Goal: Navigation & Orientation: Understand site structure

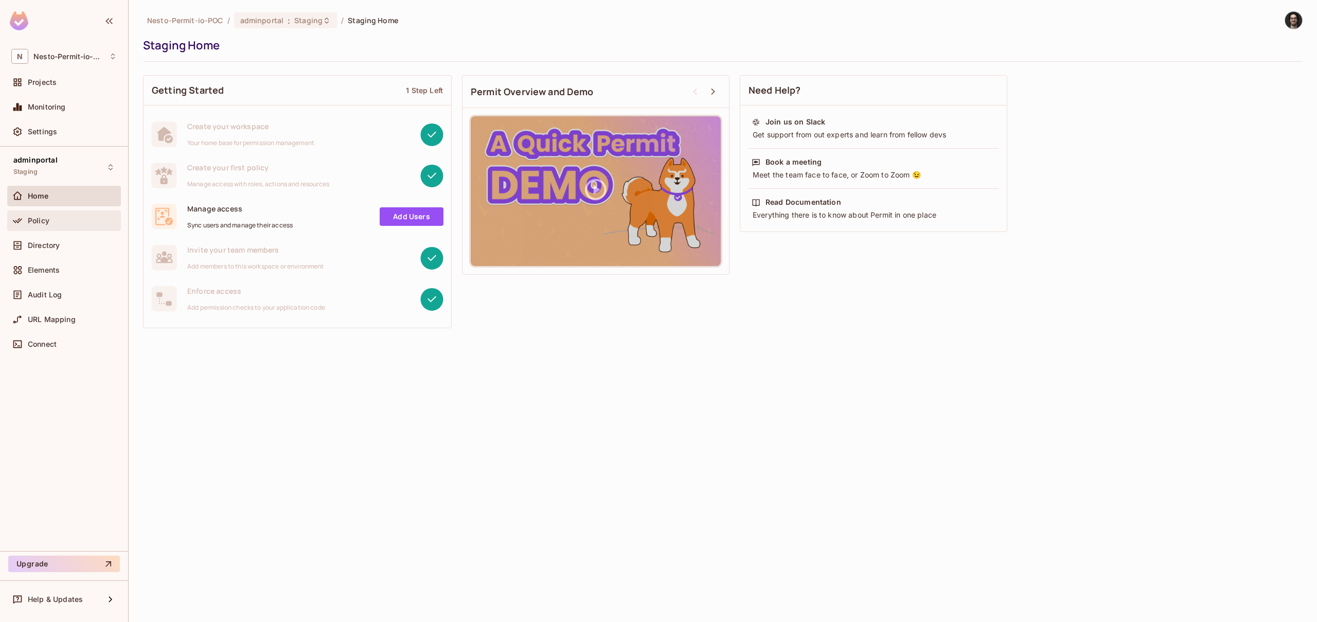
click at [37, 220] on span "Policy" at bounding box center [39, 221] width 22 height 8
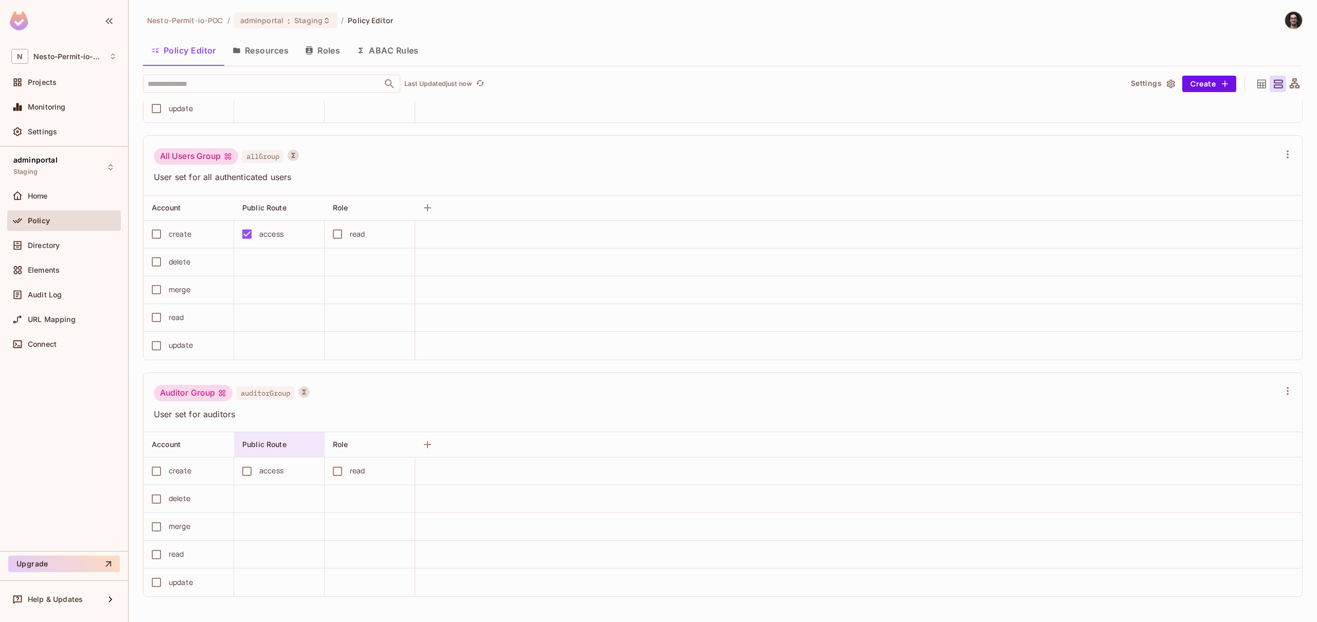
scroll to position [1, 0]
click at [244, 57] on button "Resources" at bounding box center [260, 50] width 73 height 26
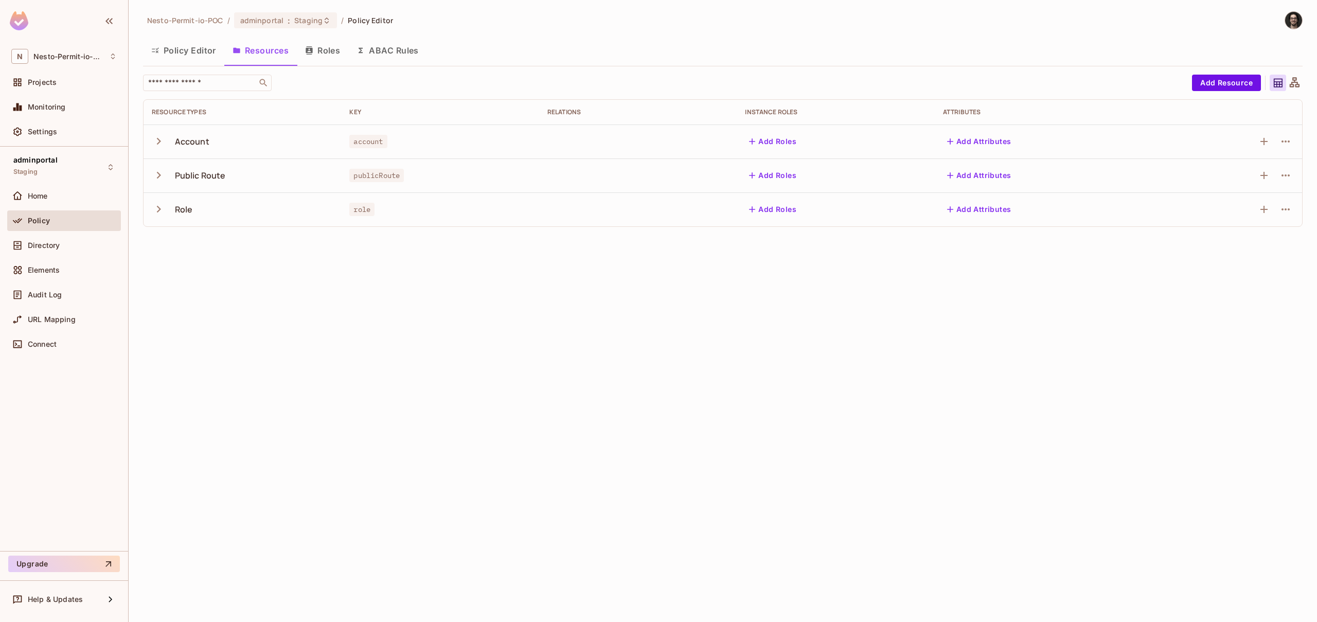
click at [180, 50] on button "Policy Editor" at bounding box center [183, 51] width 81 height 26
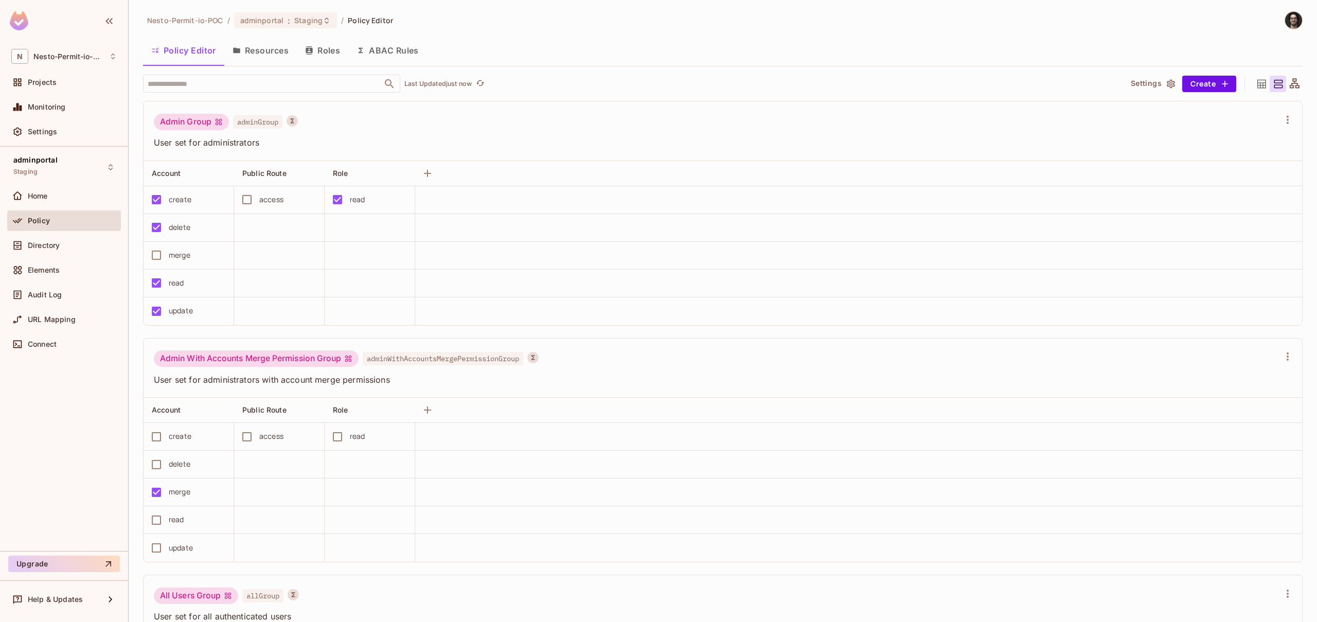
click at [318, 55] on button "Roles" at bounding box center [322, 51] width 51 height 26
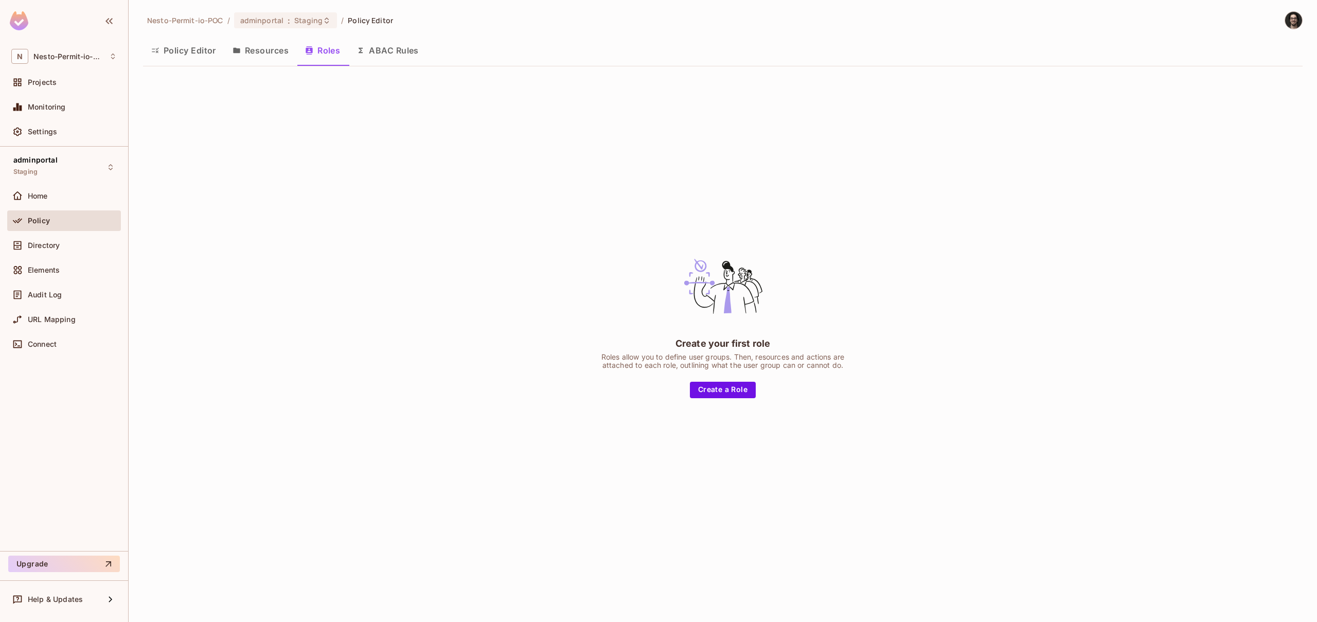
click at [390, 50] on button "ABAC Rules" at bounding box center [387, 51] width 79 height 26
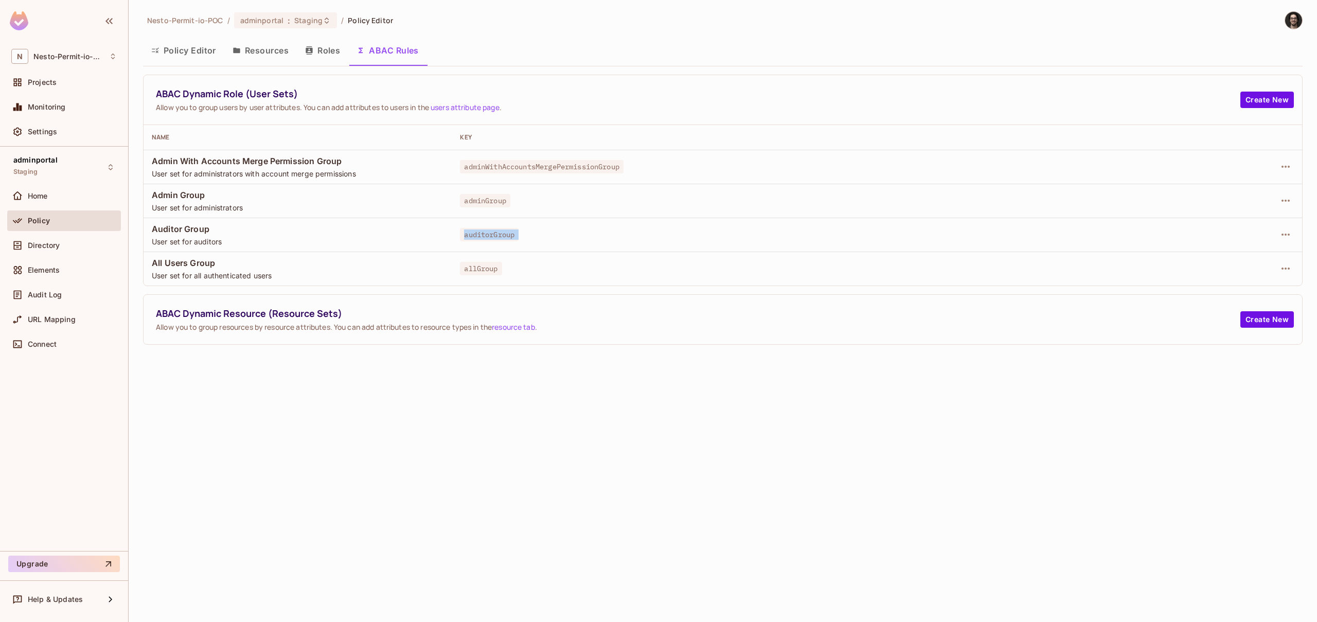
click at [223, 252] on tbody "Admin With Accounts Merge Permission Group User set for administrators with acc…" at bounding box center [723, 218] width 1158 height 136
click at [265, 50] on button "Resources" at bounding box center [260, 51] width 73 height 26
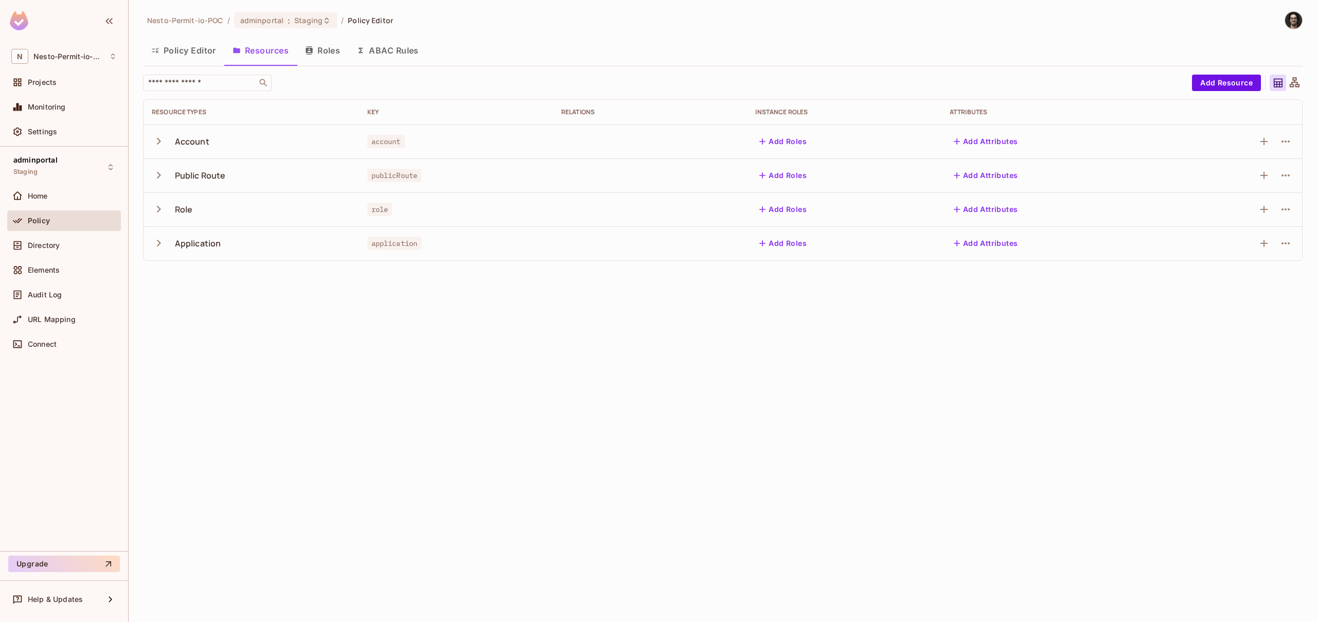
click at [194, 55] on button "Policy Editor" at bounding box center [183, 51] width 81 height 26
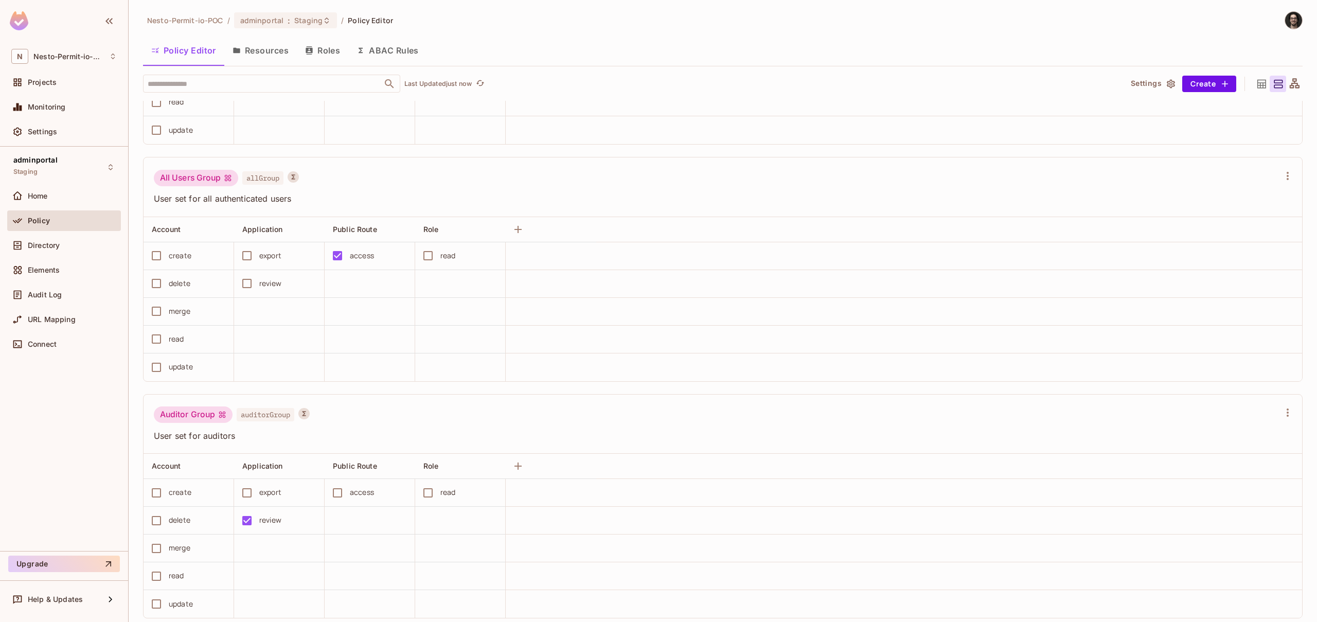
scroll to position [1, 0]
